Goal: Register for event/course

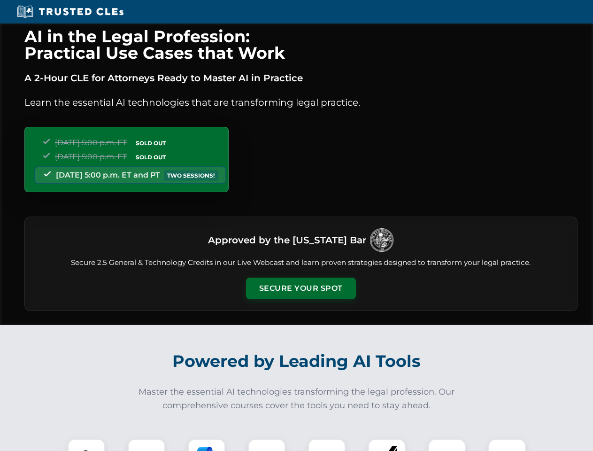
click at [301, 288] on button "Secure Your Spot" at bounding box center [301, 289] width 110 height 22
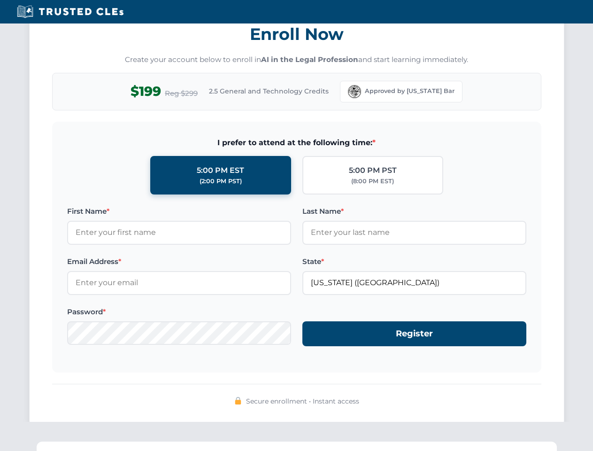
scroll to position [922, 0]
